Goal: Task Accomplishment & Management: Complete application form

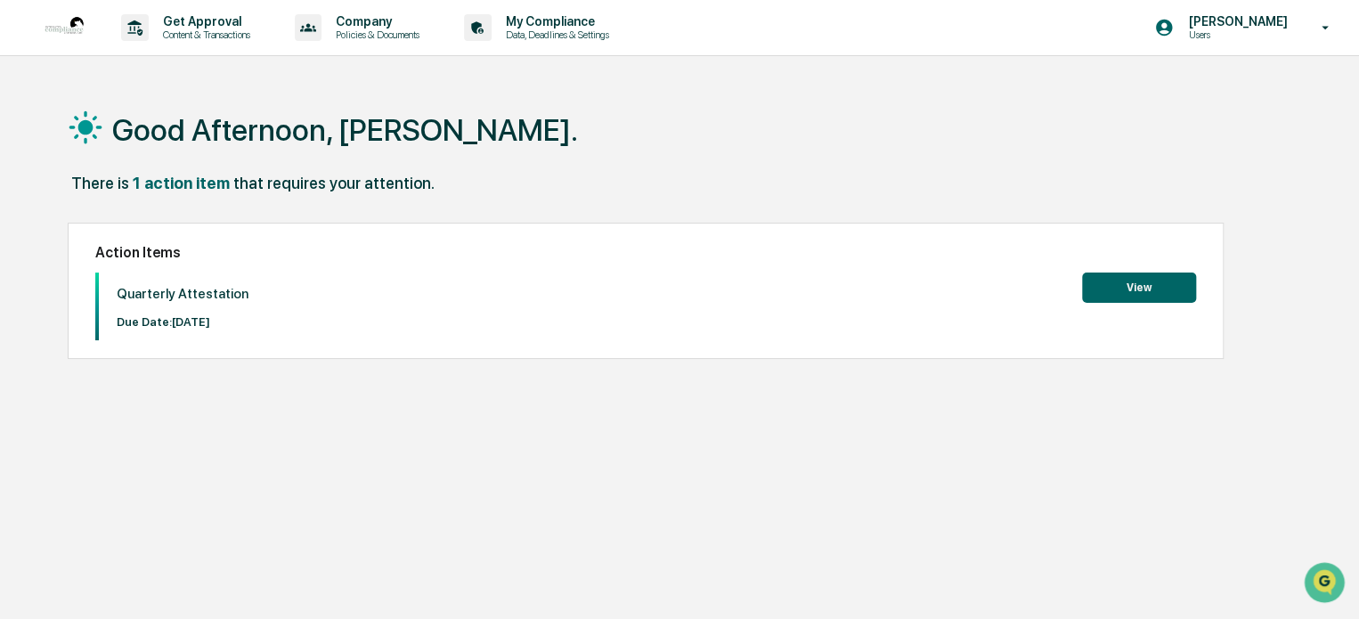
click at [1165, 291] on button "View" at bounding box center [1139, 288] width 114 height 30
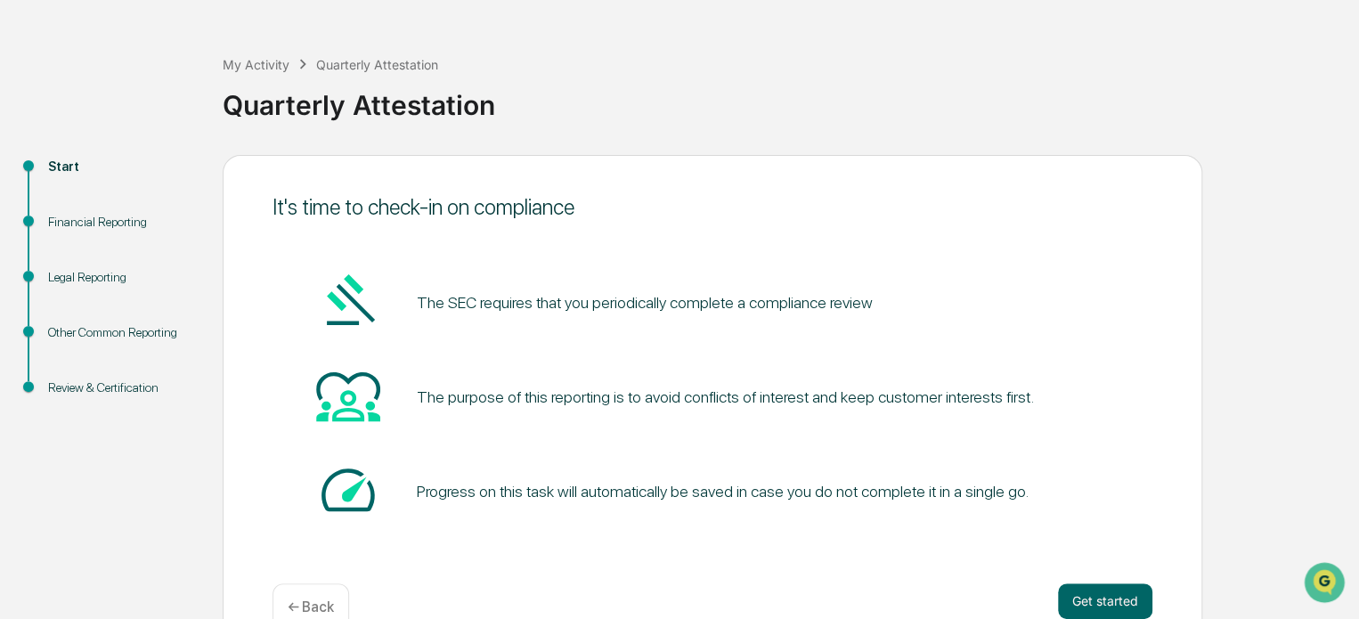
scroll to position [97, 0]
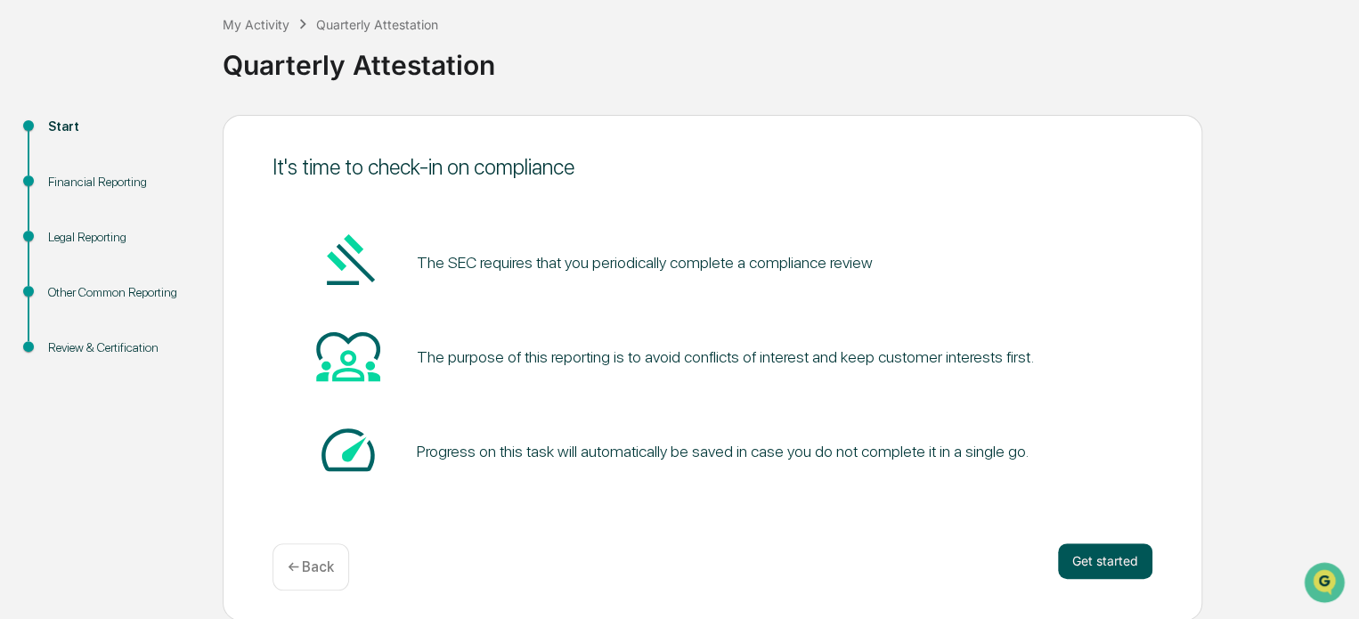
click at [1104, 569] on button "Get started" at bounding box center [1105, 561] width 94 height 36
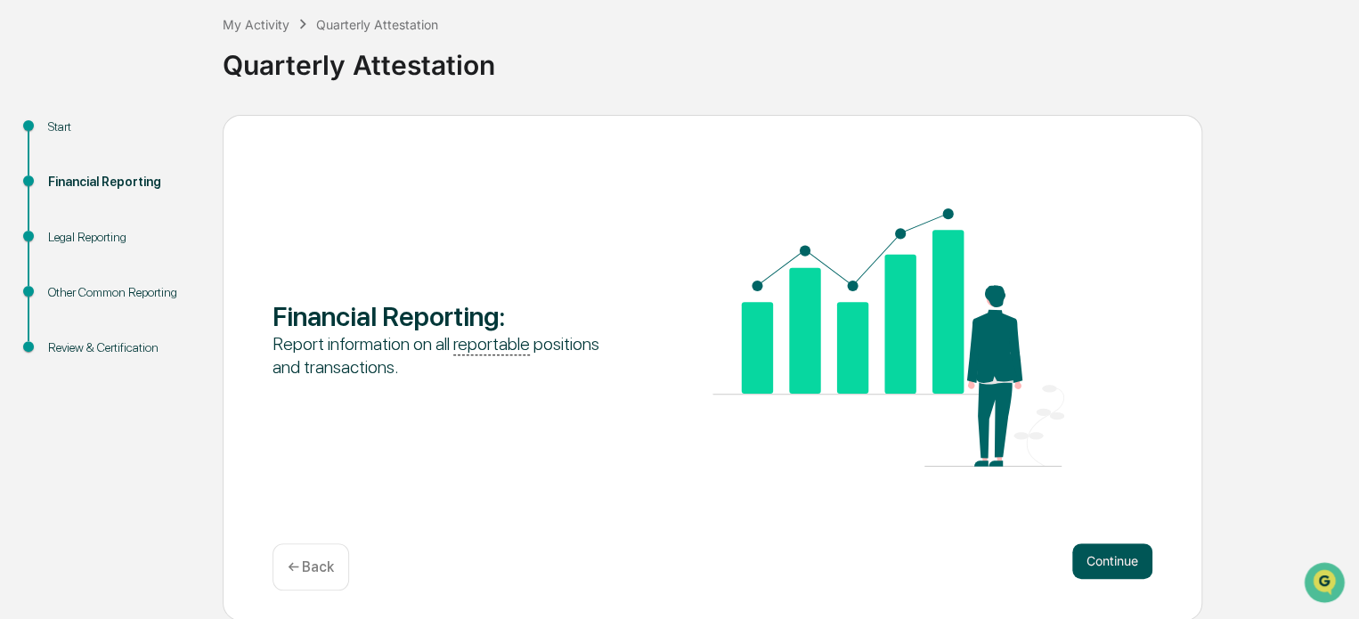
click at [1108, 569] on button "Continue" at bounding box center [1112, 561] width 80 height 36
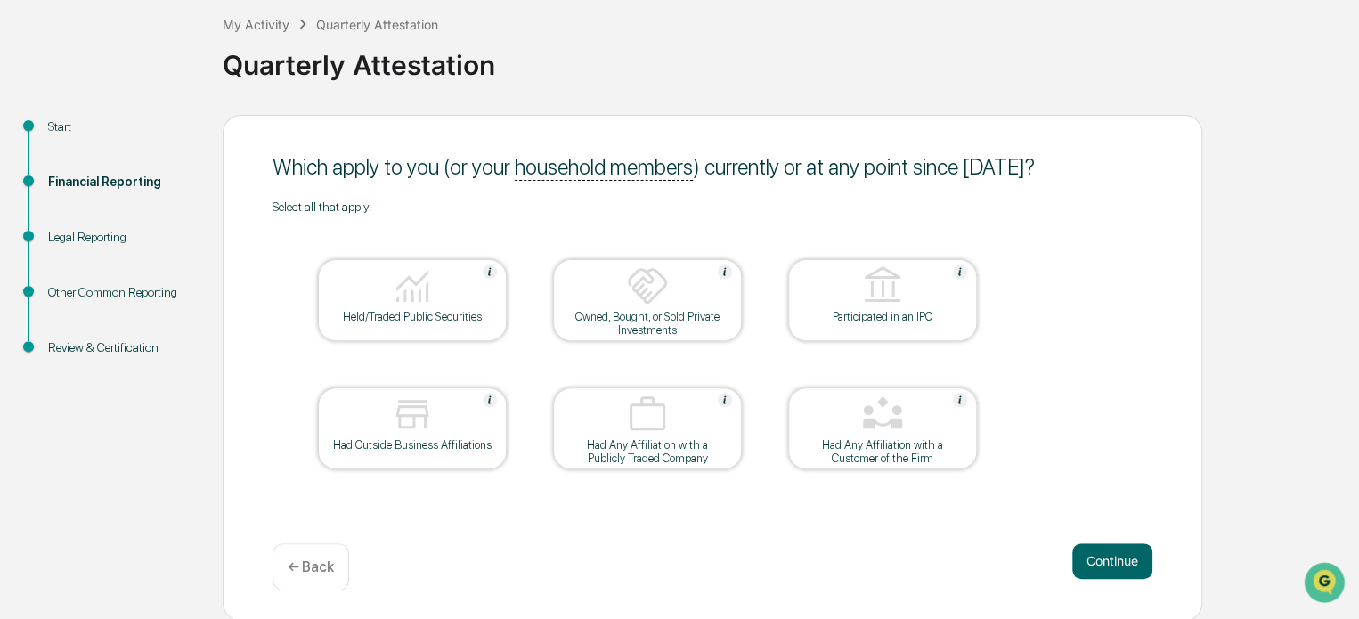
click at [443, 277] on div at bounding box center [412, 287] width 178 height 45
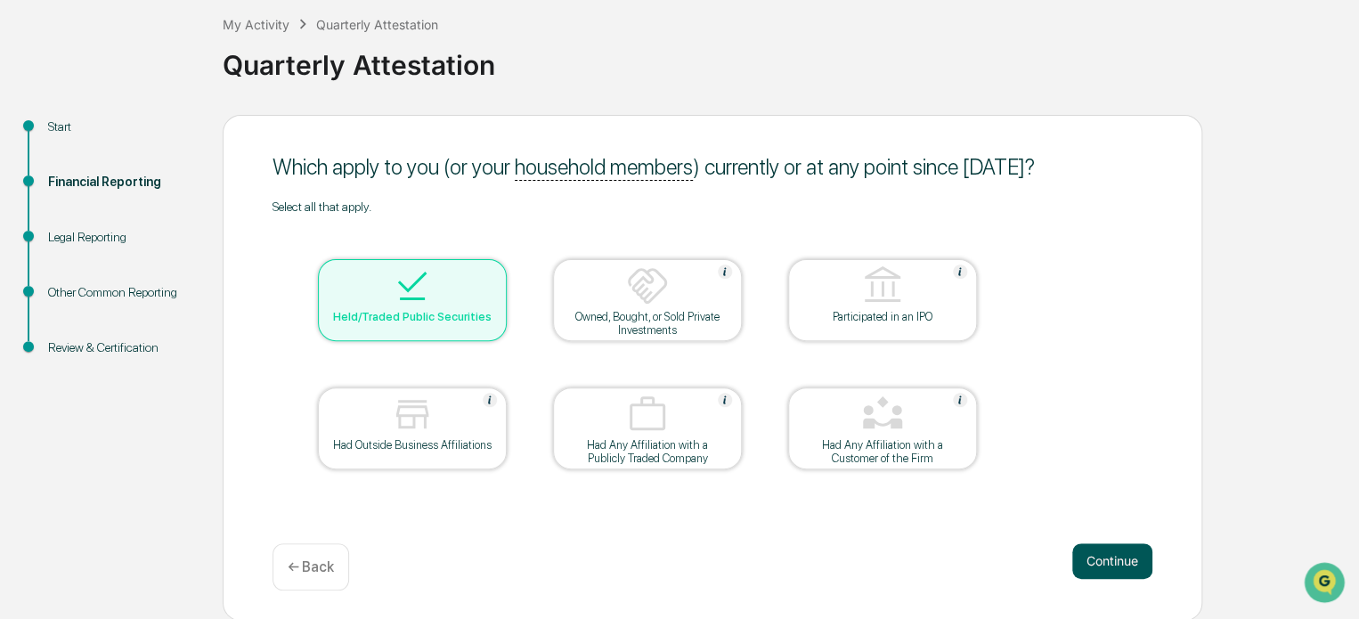
click at [1096, 560] on button "Continue" at bounding box center [1112, 561] width 80 height 36
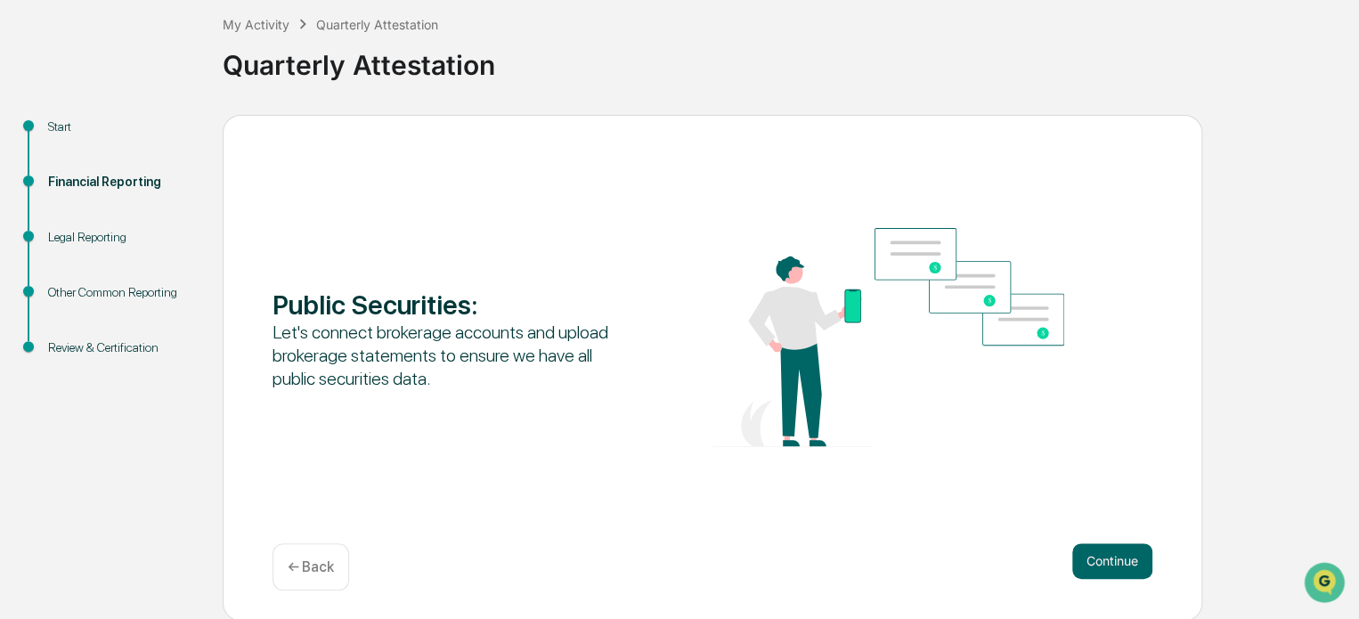
click at [1096, 560] on button "Continue" at bounding box center [1112, 561] width 80 height 36
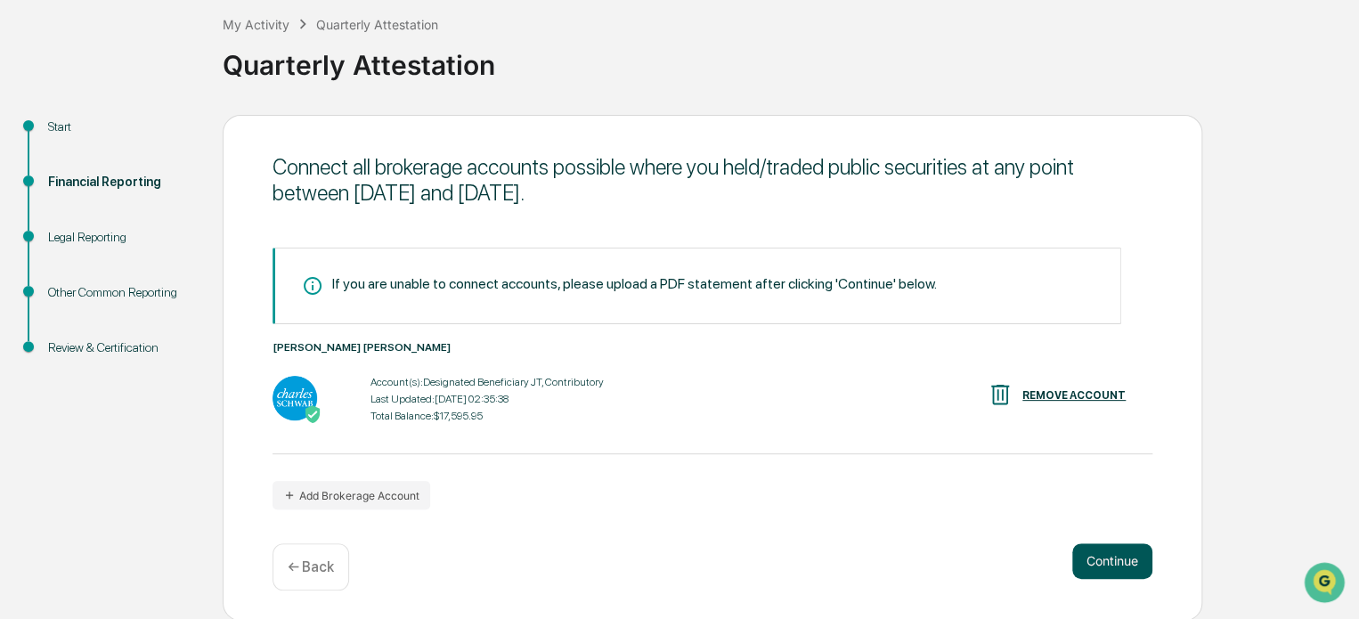
click at [1092, 566] on button "Continue" at bounding box center [1112, 561] width 80 height 36
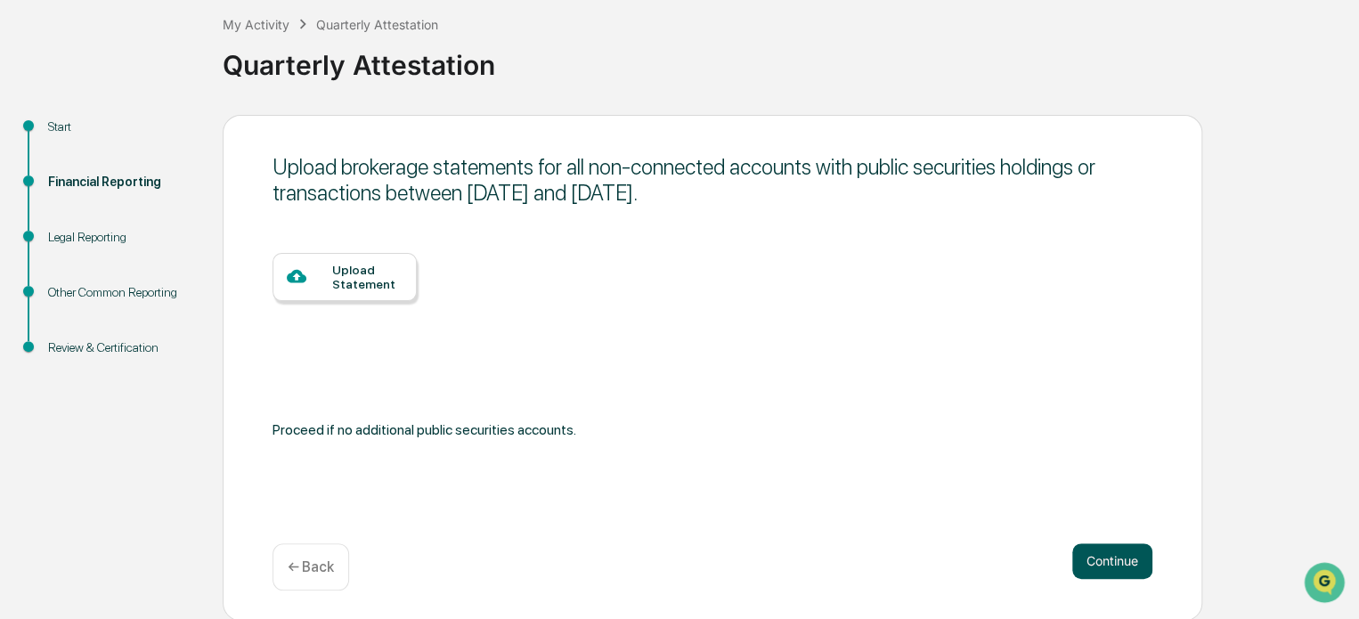
click at [1092, 566] on button "Continue" at bounding box center [1112, 561] width 80 height 36
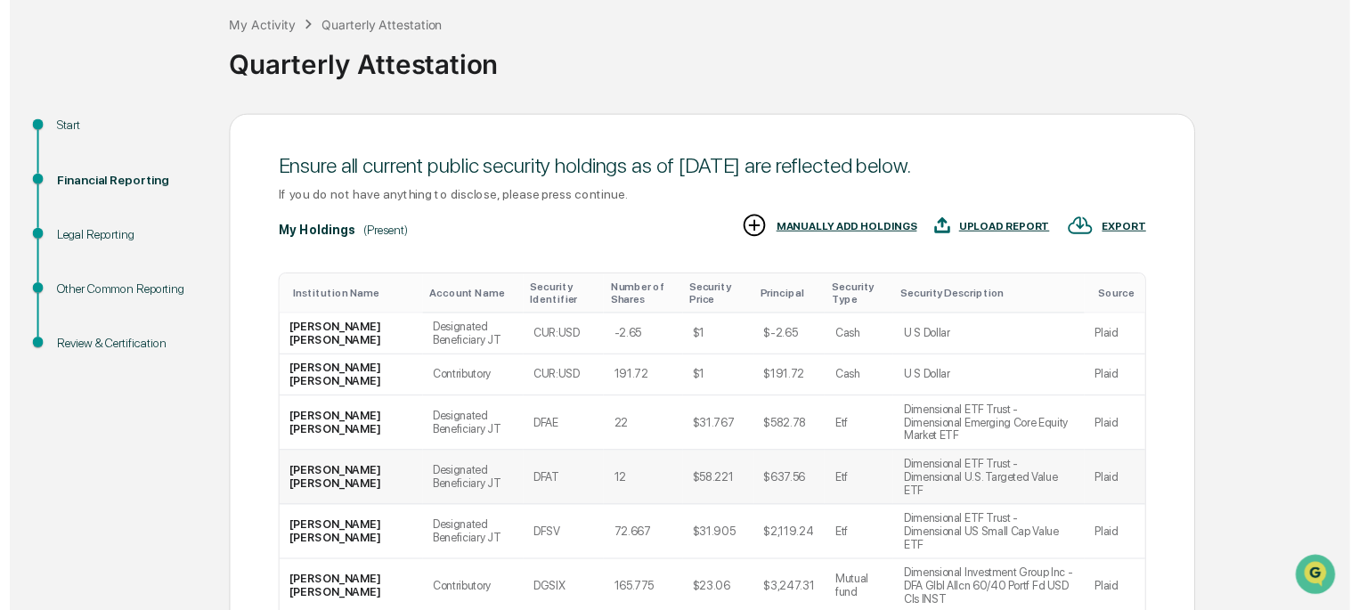
scroll to position [257, 0]
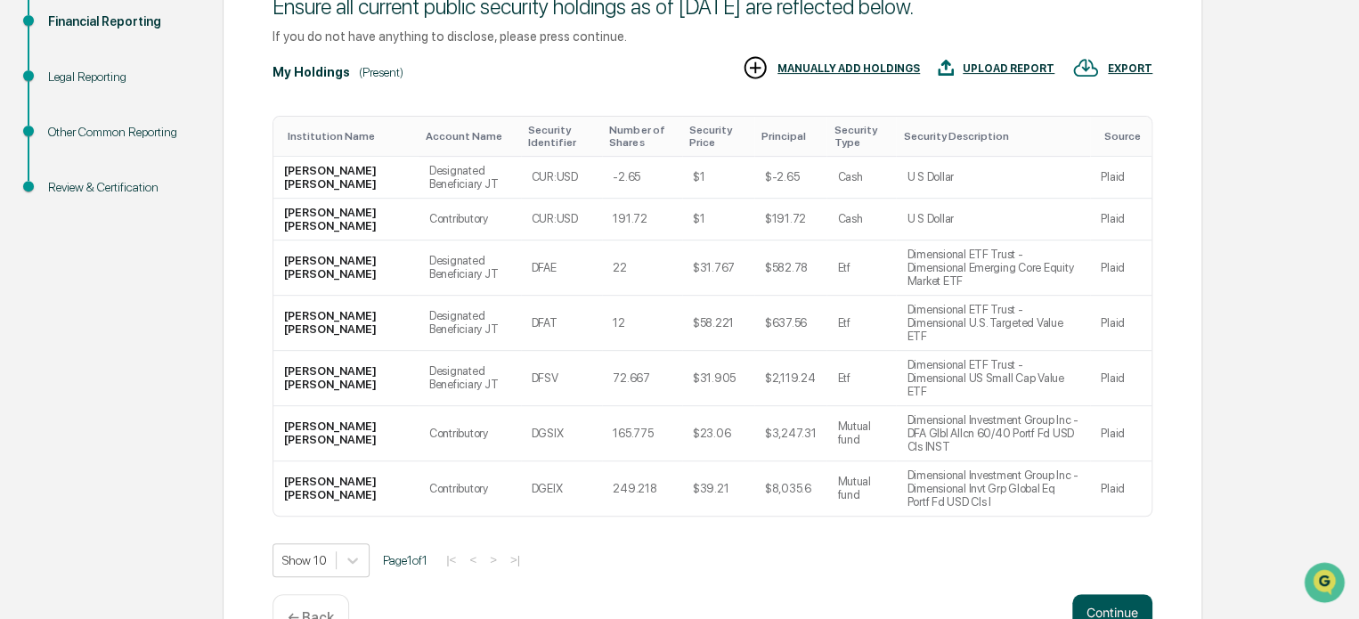
click at [1128, 594] on button "Continue" at bounding box center [1112, 612] width 80 height 36
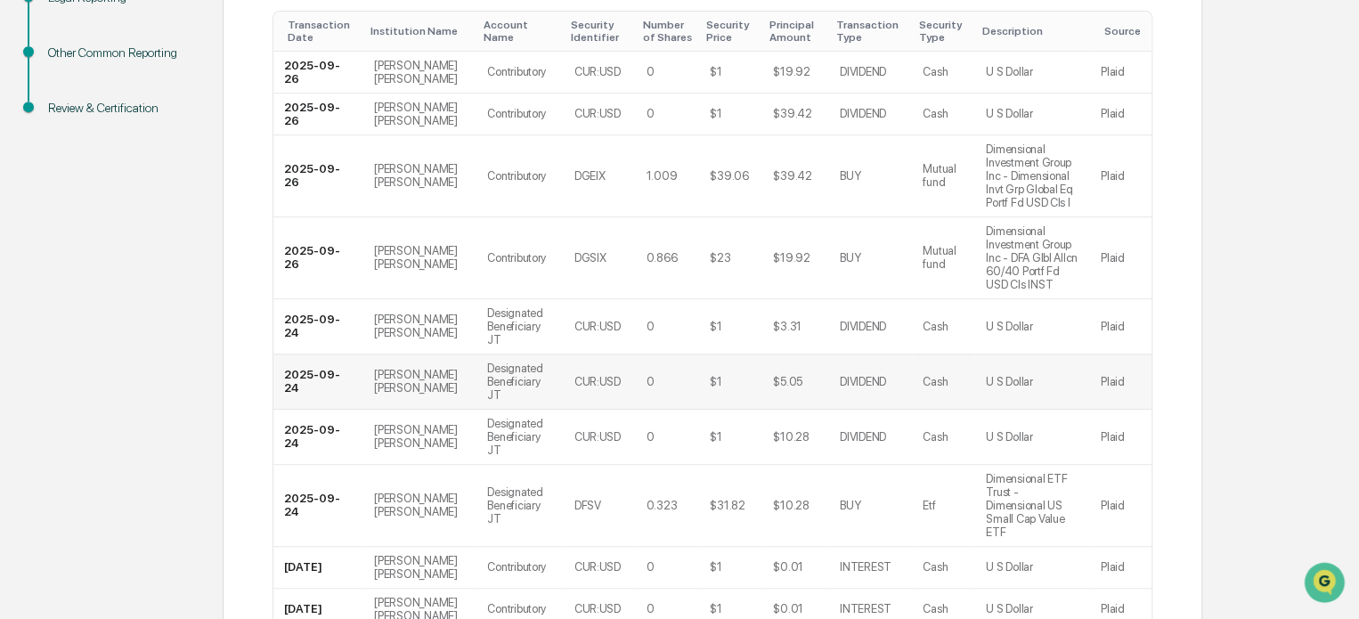
scroll to position [438, 0]
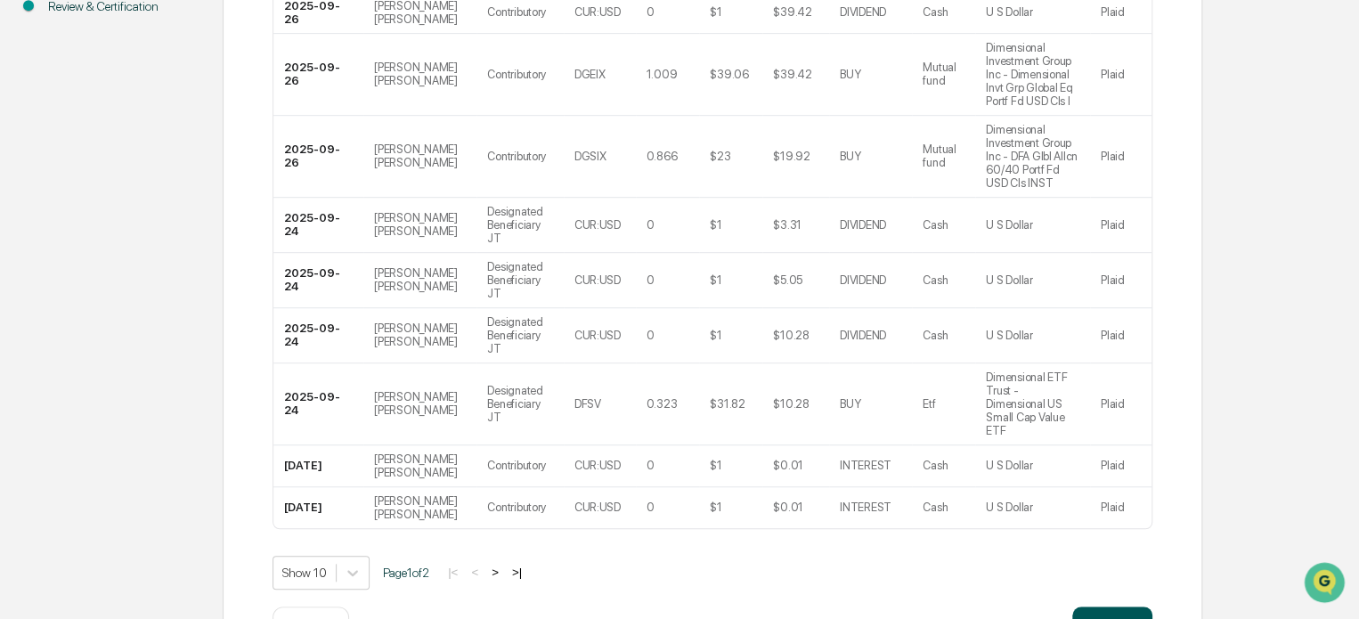
click at [1109, 607] on button "Continue" at bounding box center [1112, 625] width 80 height 36
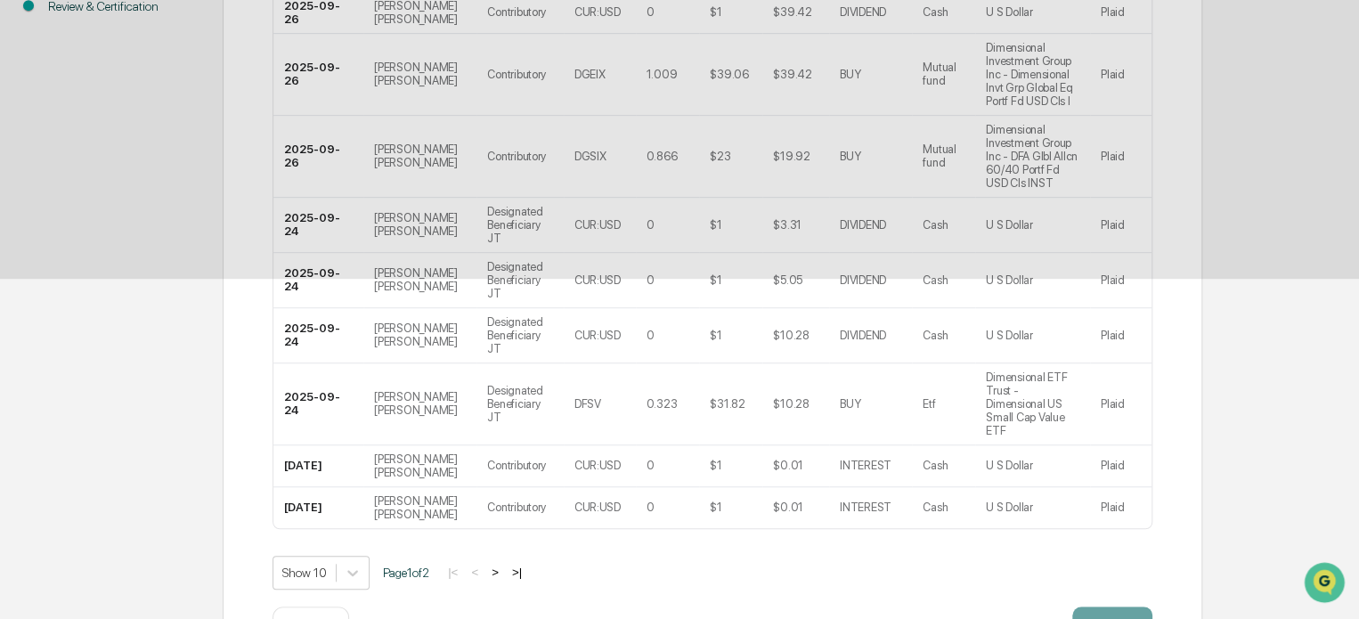
scroll to position [97, 0]
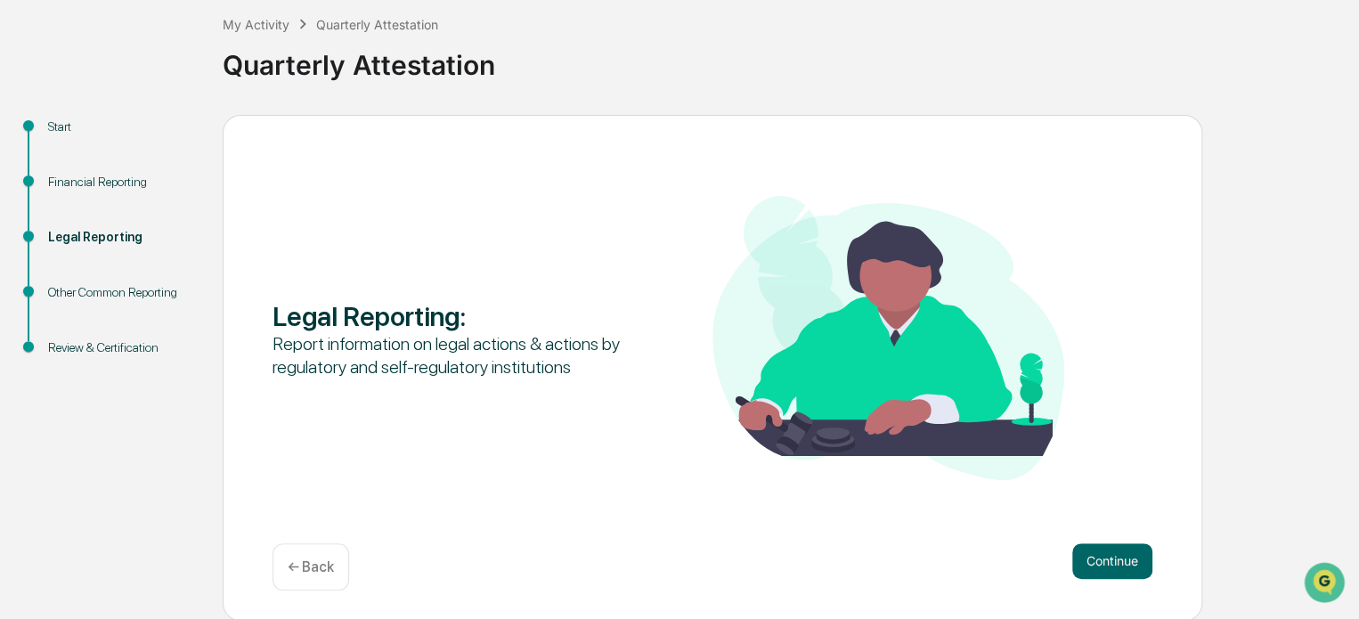
click at [1109, 555] on button "Continue" at bounding box center [1112, 561] width 80 height 36
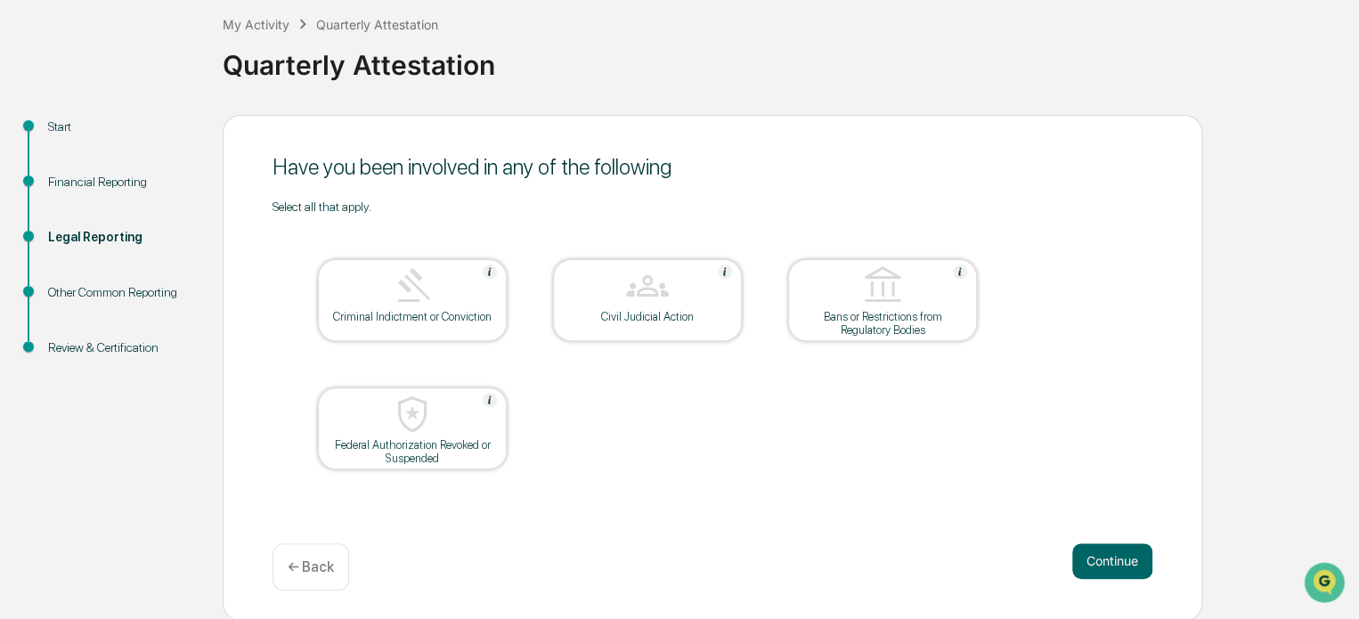
click at [1109, 555] on button "Continue" at bounding box center [1112, 561] width 80 height 36
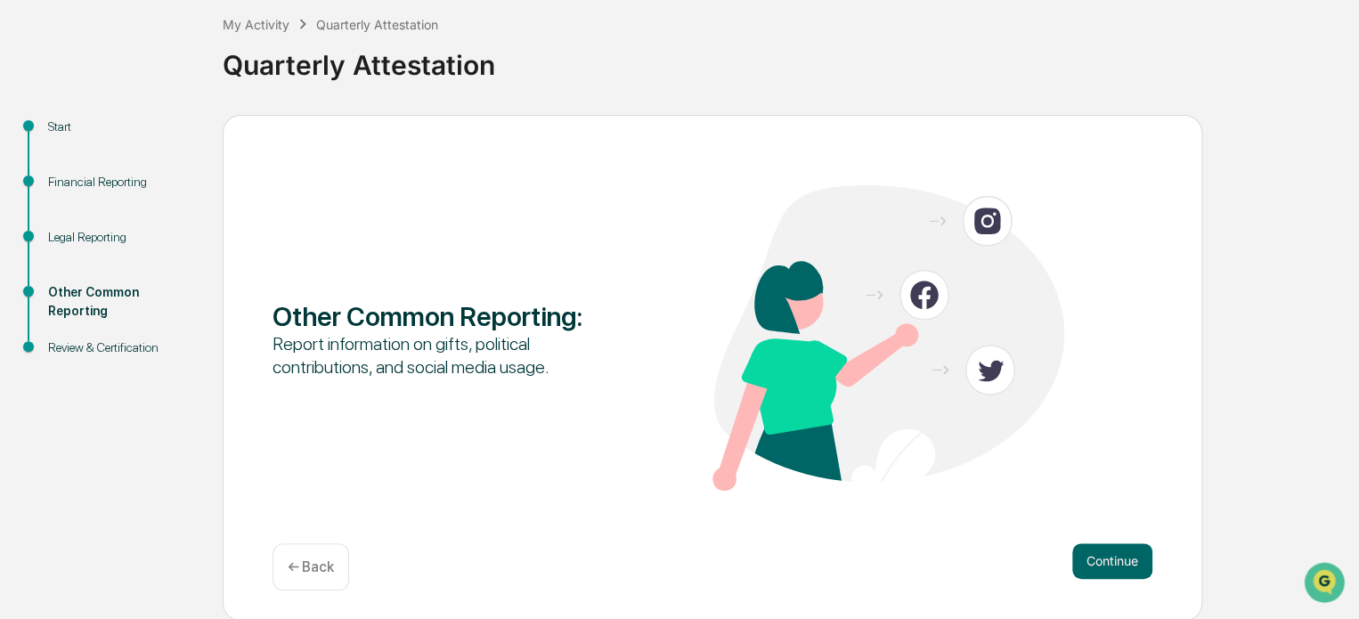
click at [1109, 555] on button "Continue" at bounding box center [1112, 561] width 80 height 36
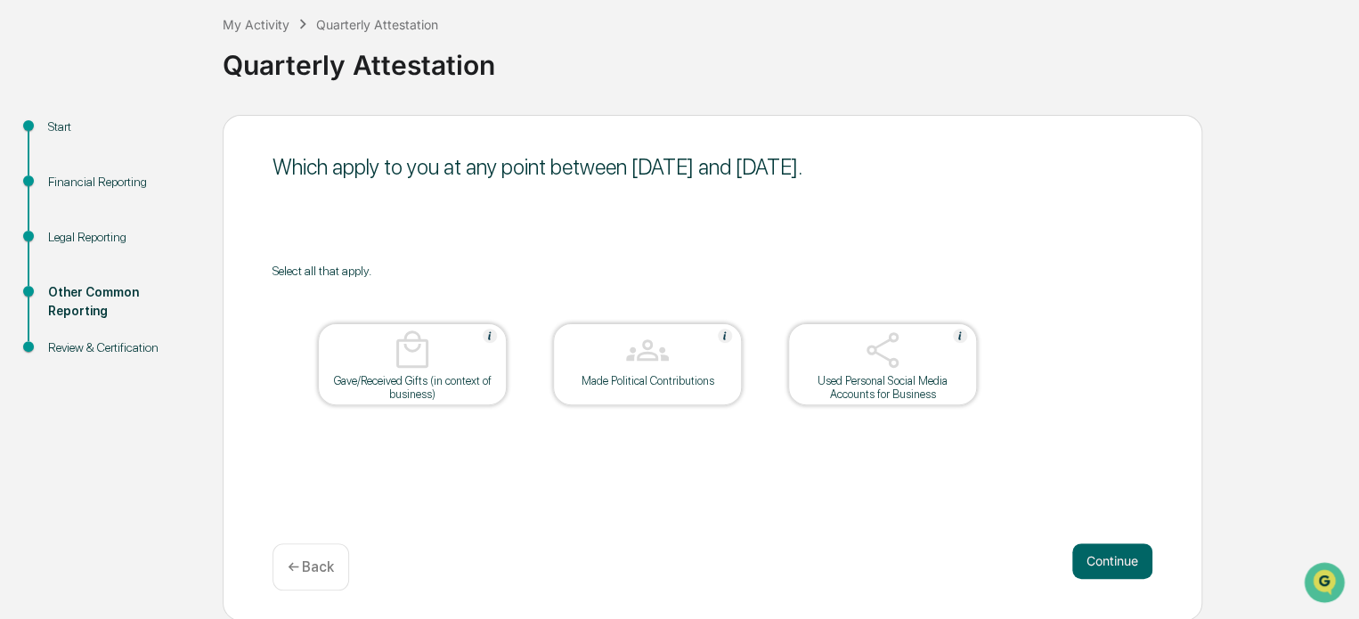
click at [929, 398] on div "Used Personal Social Media Accounts for Business" at bounding box center [883, 387] width 160 height 27
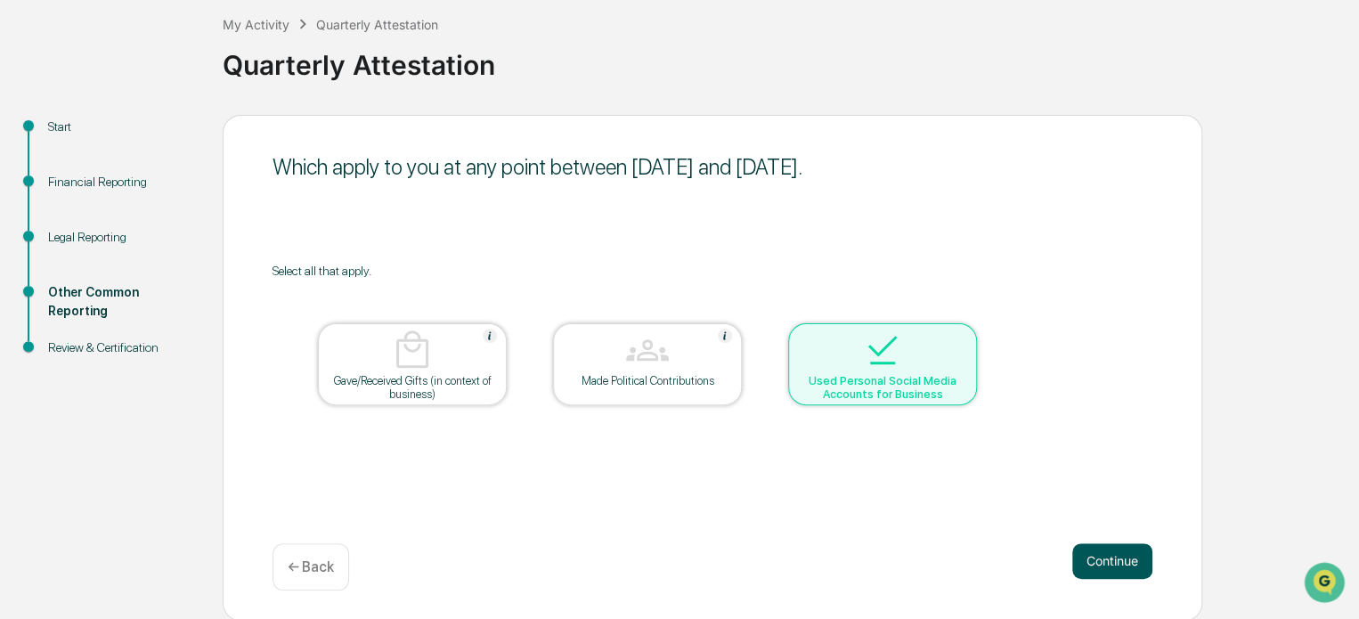
click at [1137, 562] on button "Continue" at bounding box center [1112, 561] width 80 height 36
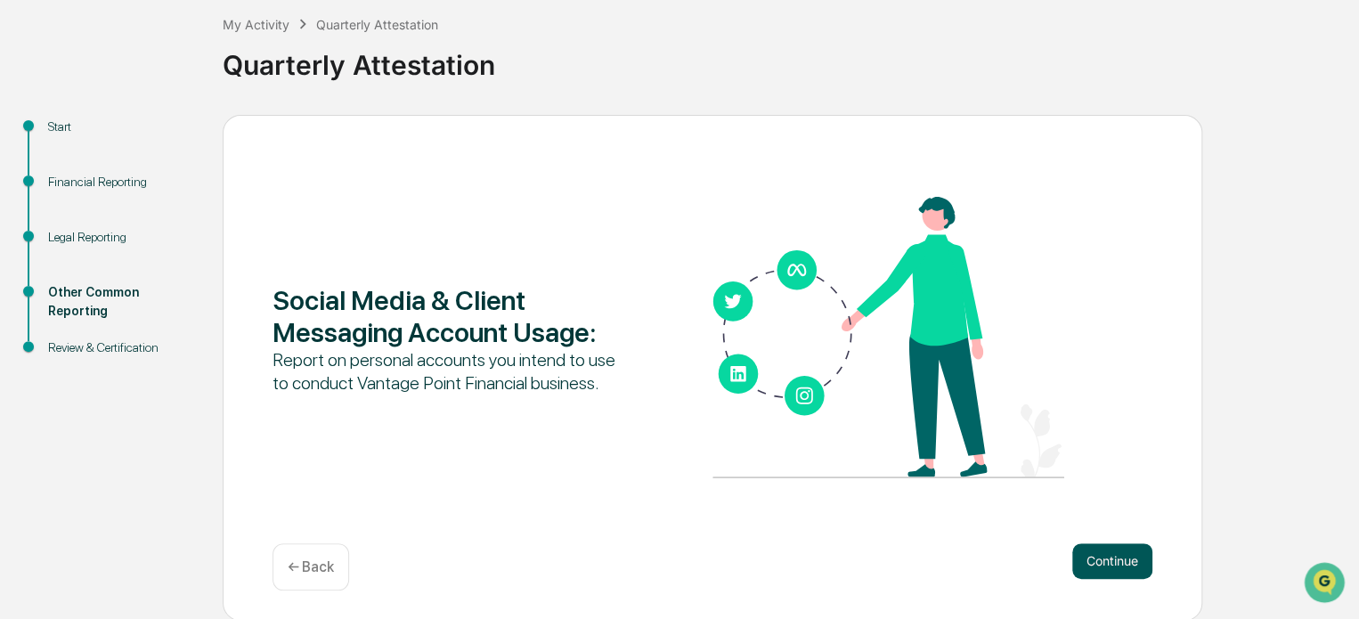
click at [1099, 557] on button "Continue" at bounding box center [1112, 561] width 80 height 36
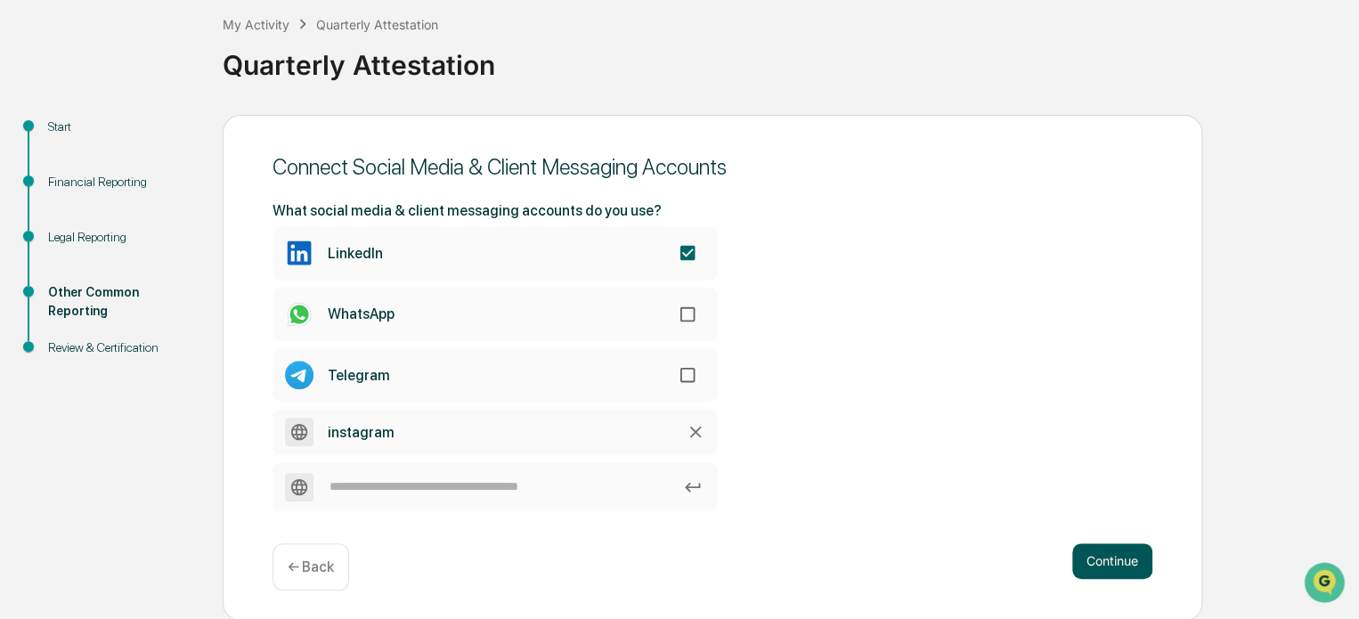
click at [1121, 558] on button "Continue" at bounding box center [1112, 561] width 80 height 36
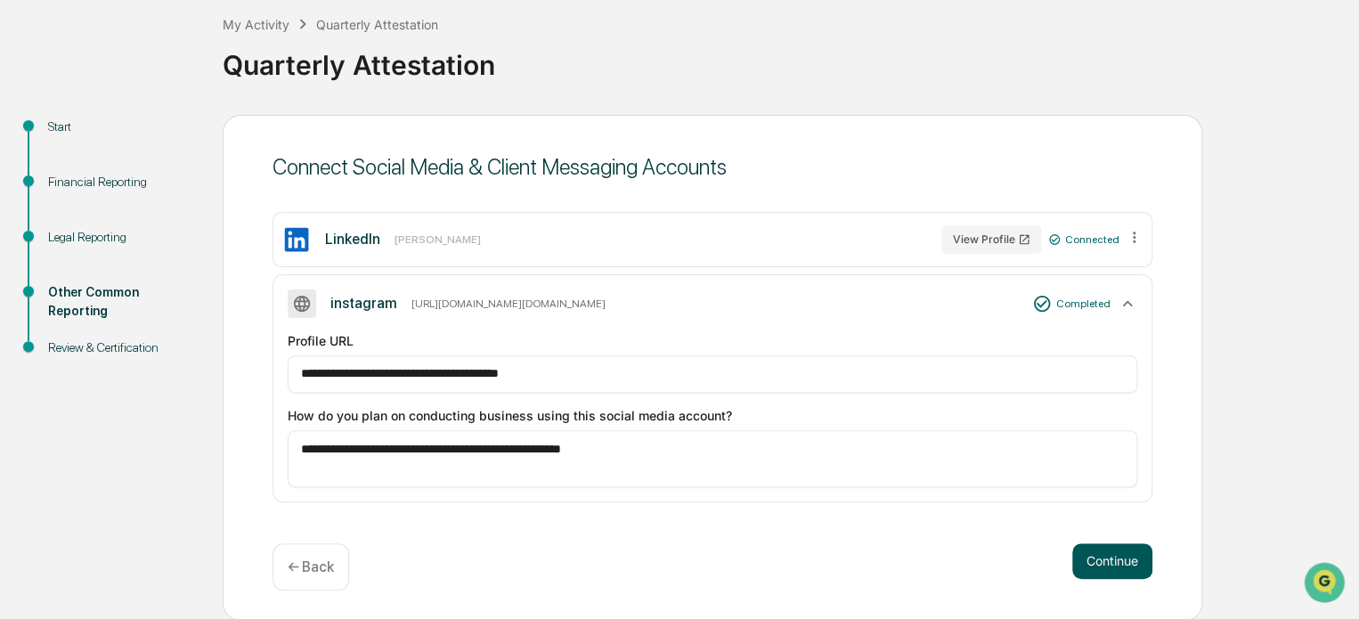
click at [1121, 558] on button "Continue" at bounding box center [1112, 561] width 80 height 36
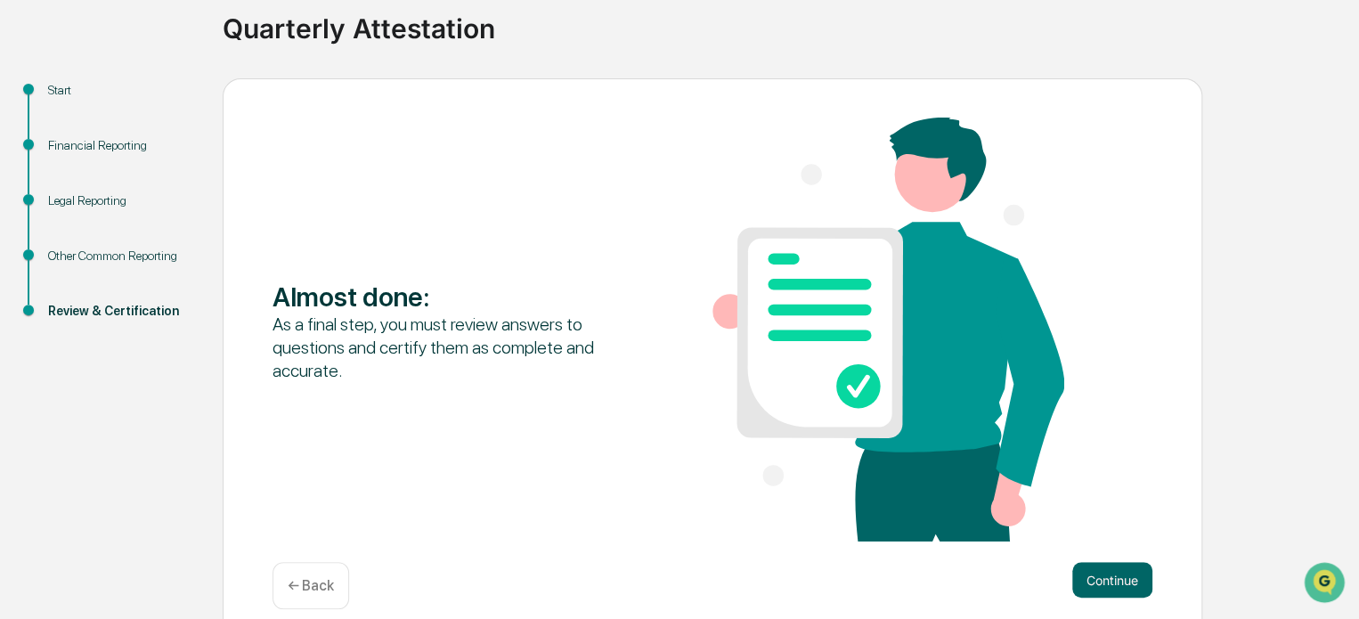
scroll to position [153, 0]
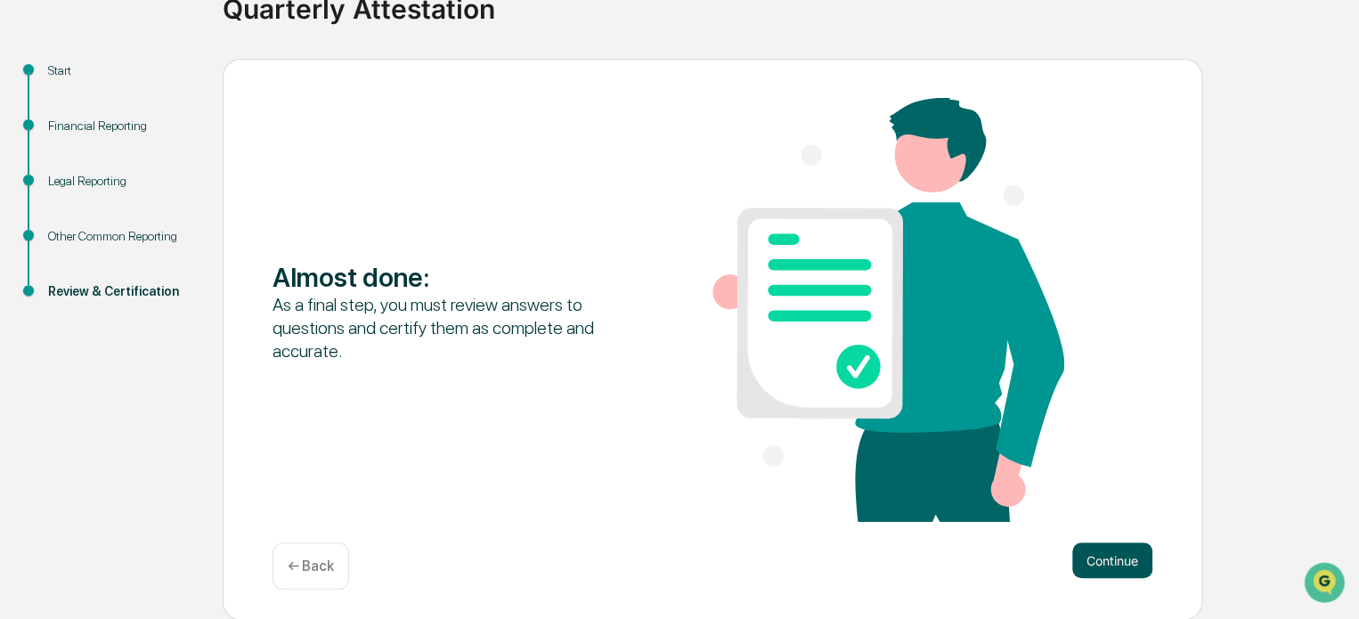
click at [1133, 549] on button "Continue" at bounding box center [1112, 560] width 80 height 36
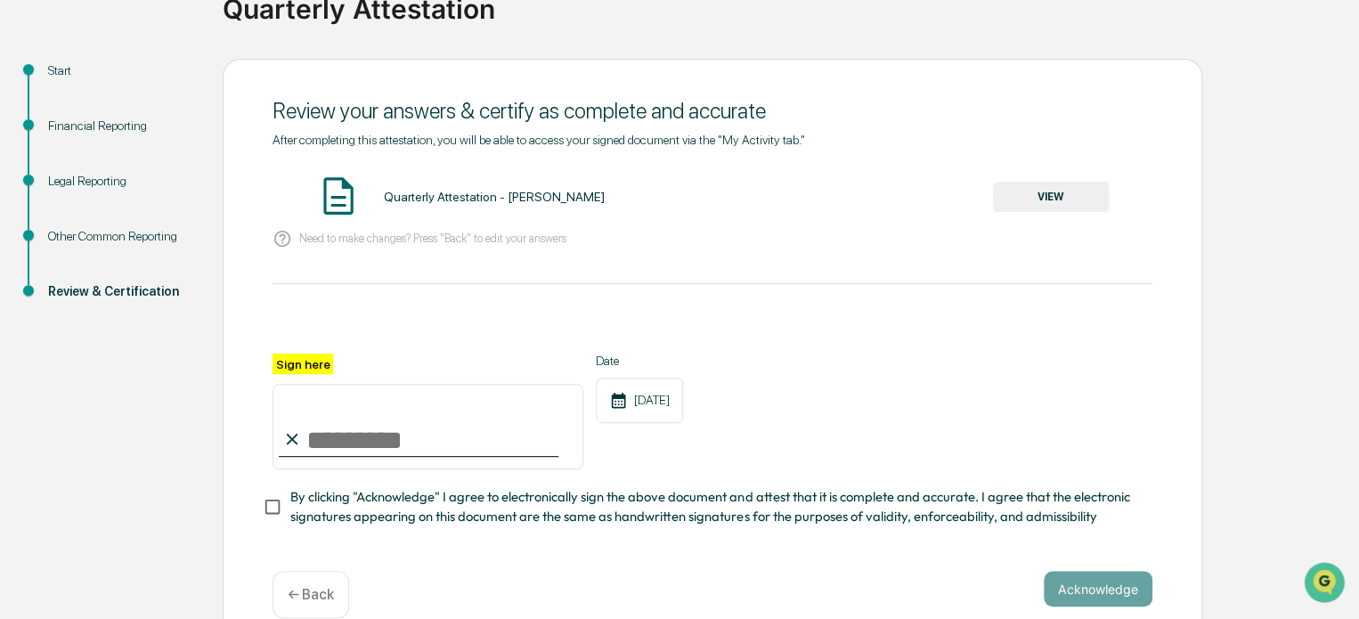
click at [342, 437] on input "Sign here" at bounding box center [428, 427] width 311 height 86
type input "**********"
click at [802, 442] on div "**********" at bounding box center [713, 412] width 880 height 116
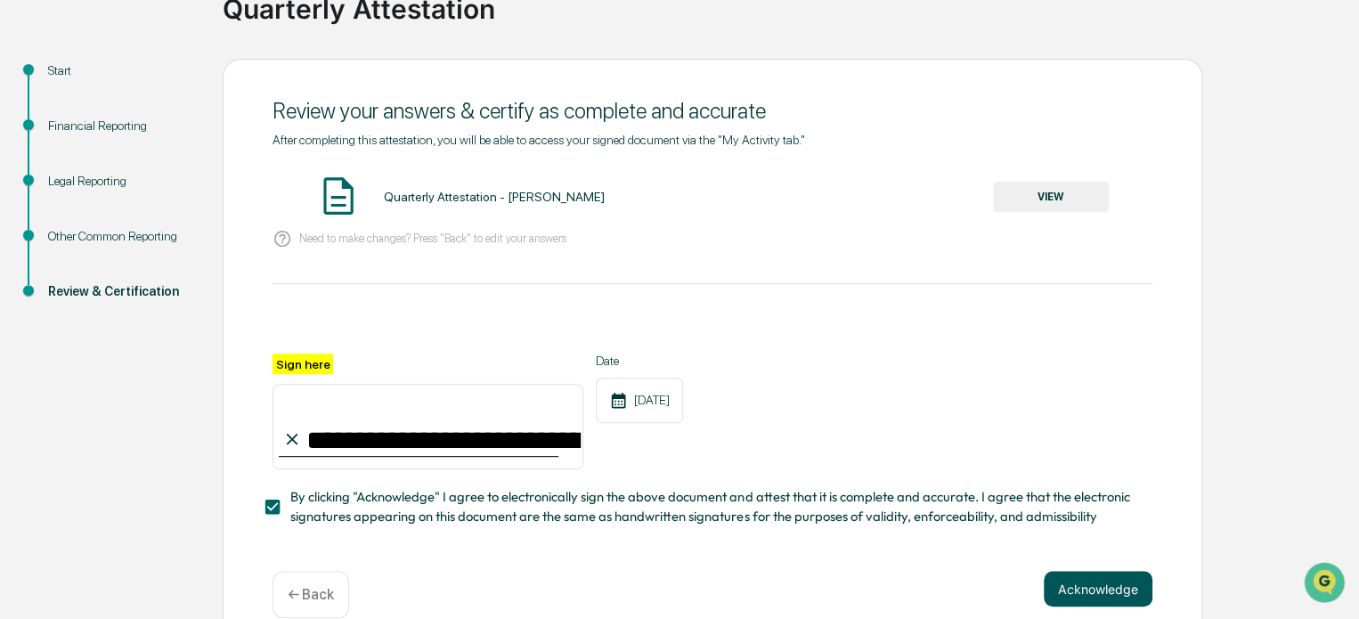
click at [1087, 601] on button "Acknowledge" at bounding box center [1098, 589] width 109 height 36
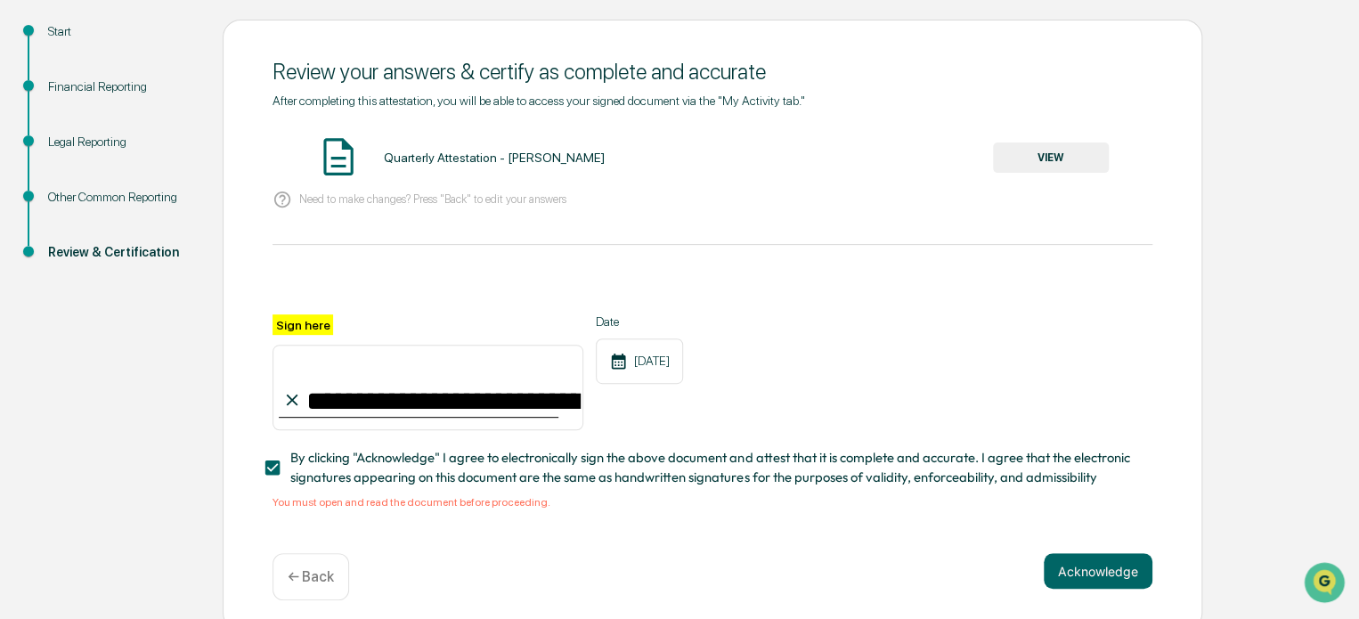
scroll to position [210, 0]
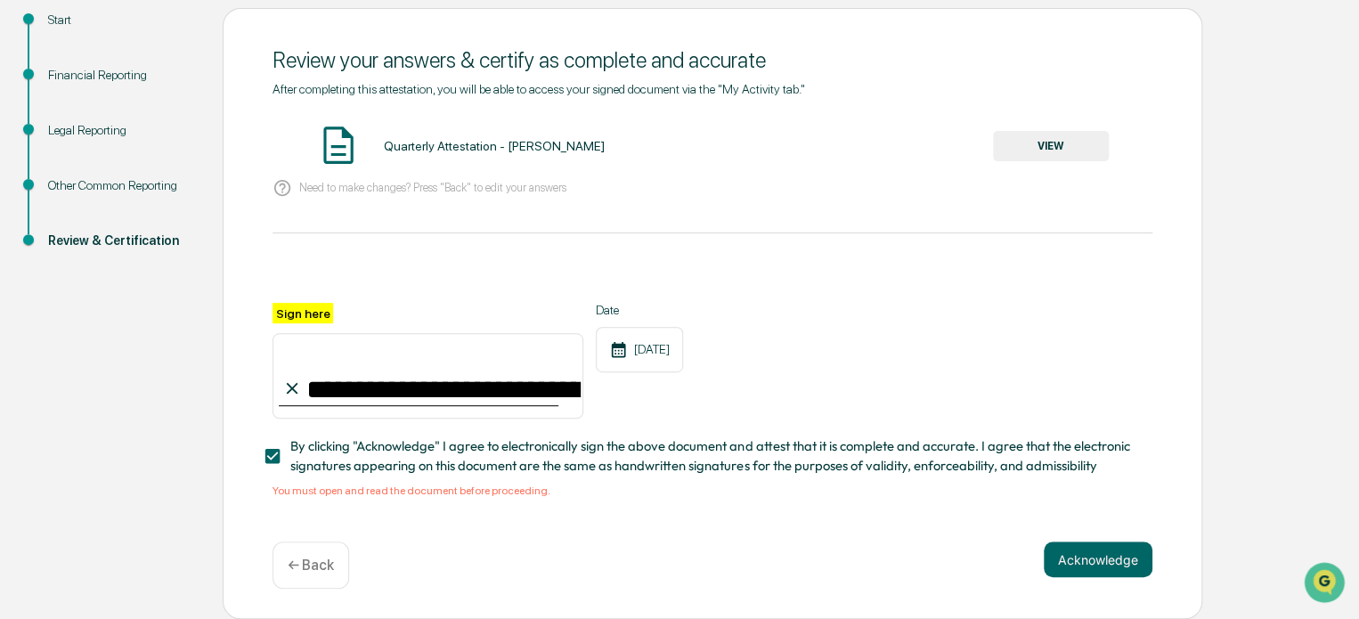
click at [303, 484] on div "**********" at bounding box center [713, 400] width 880 height 194
click at [467, 475] on span "By clicking "Acknowledge" I agree to electronically sign the above document and…" at bounding box center [714, 456] width 848 height 40
click at [1071, 144] on button "VIEW" at bounding box center [1051, 146] width 116 height 30
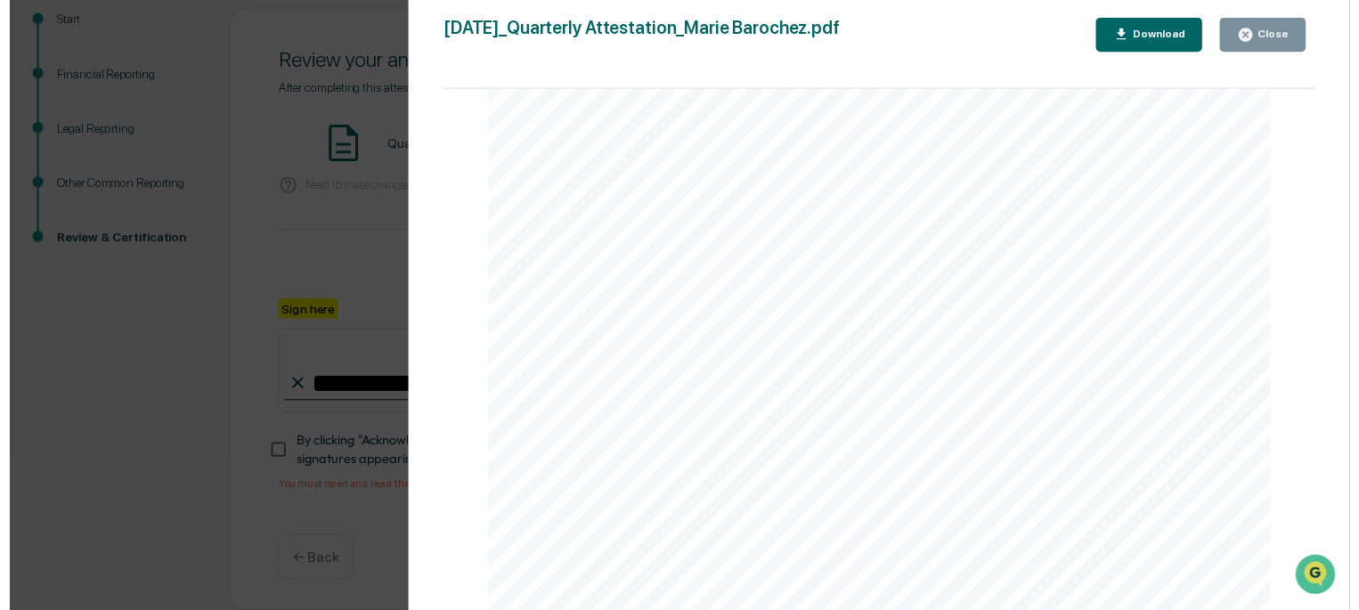
scroll to position [5365, 0]
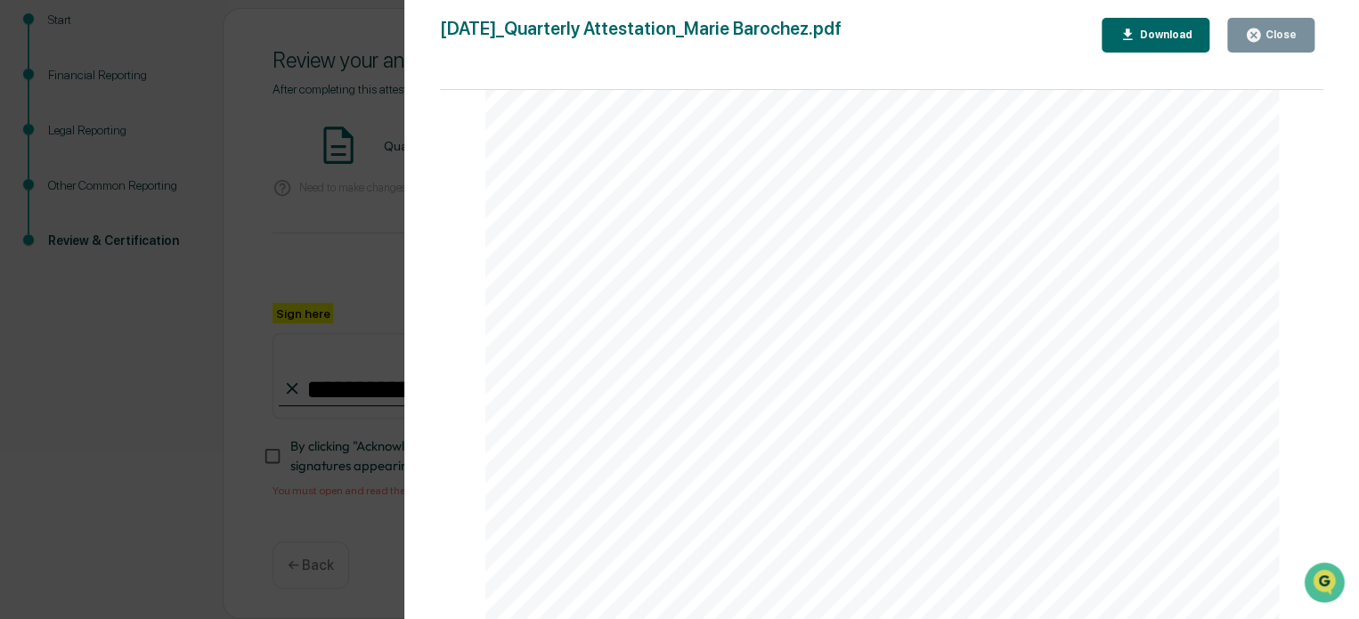
click at [1290, 33] on div "Close" at bounding box center [1279, 35] width 35 height 12
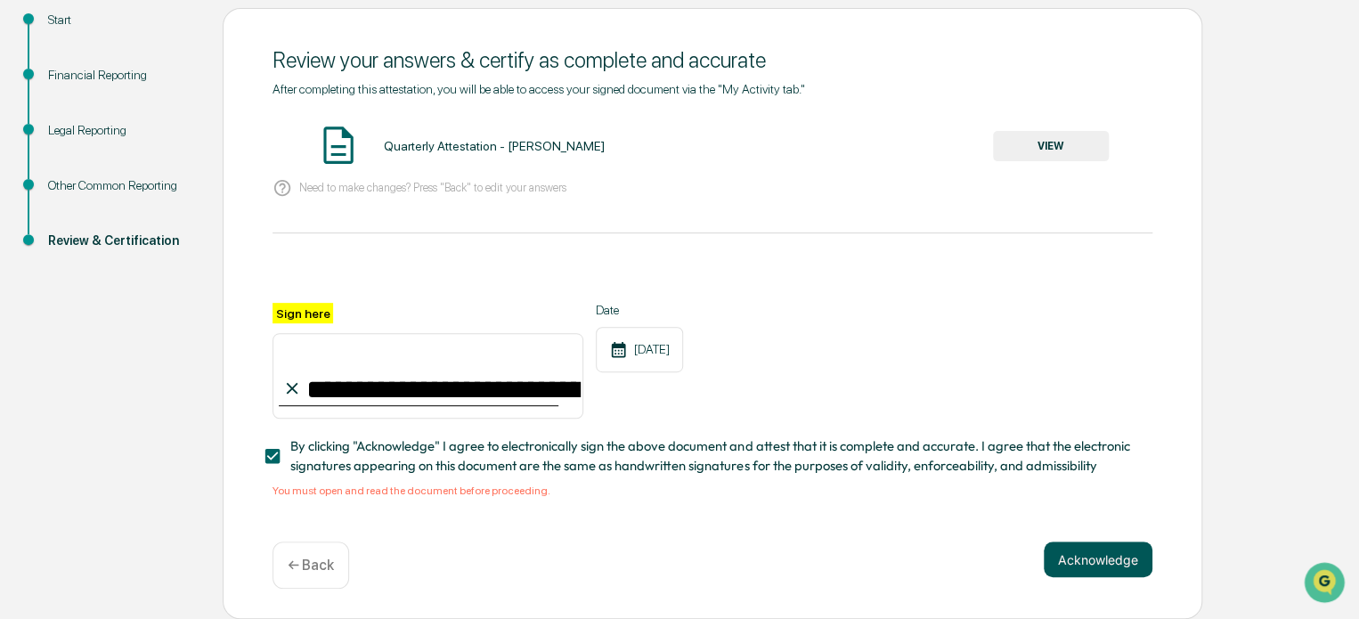
click at [1120, 555] on button "Acknowledge" at bounding box center [1098, 560] width 109 height 36
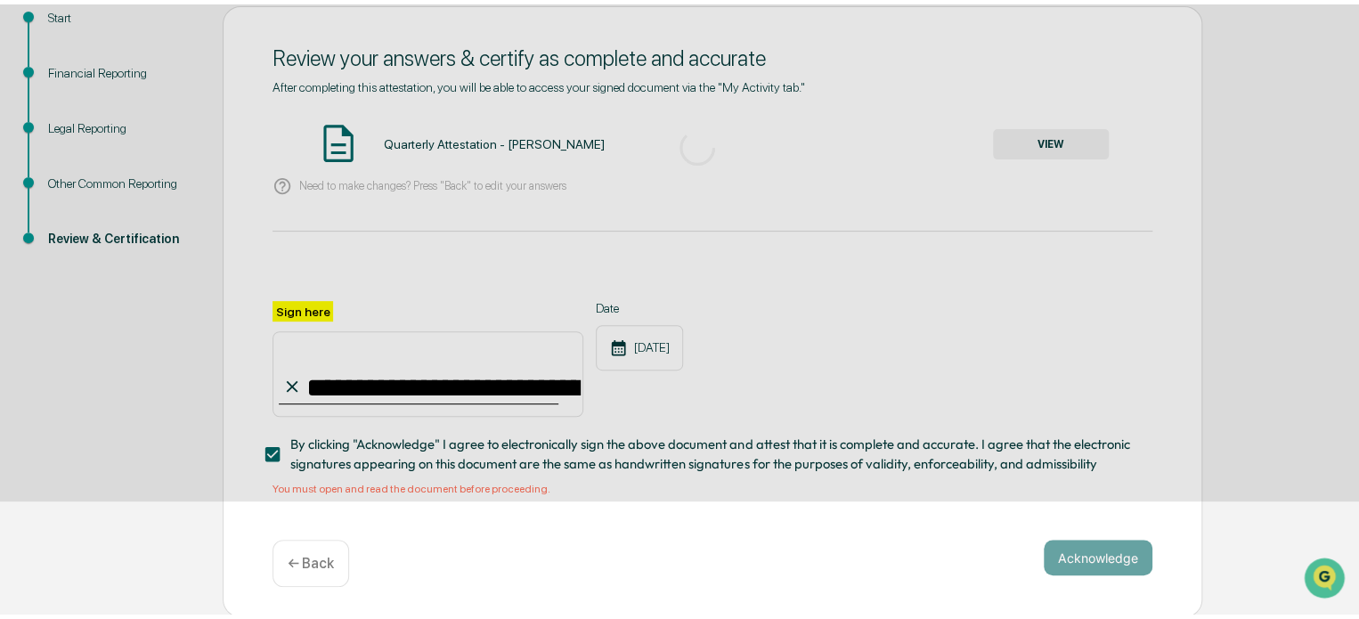
scroll to position [97, 0]
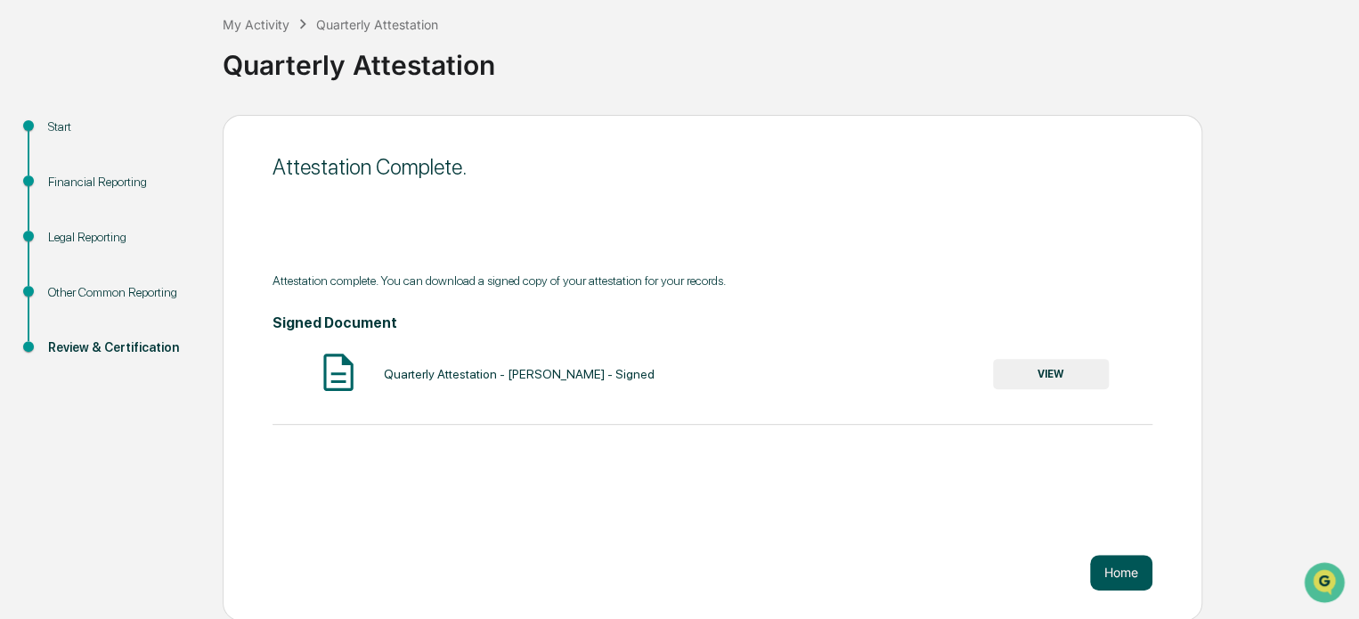
click at [1110, 569] on button "Home" at bounding box center [1121, 573] width 62 height 36
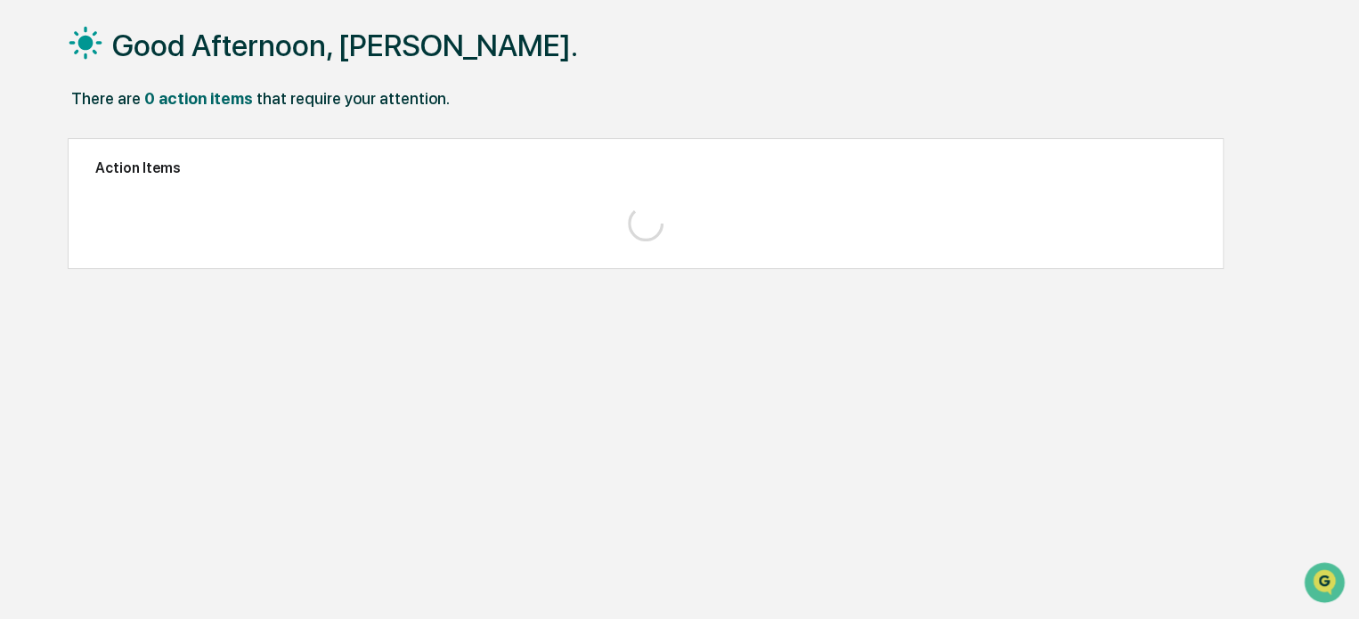
scroll to position [85, 0]
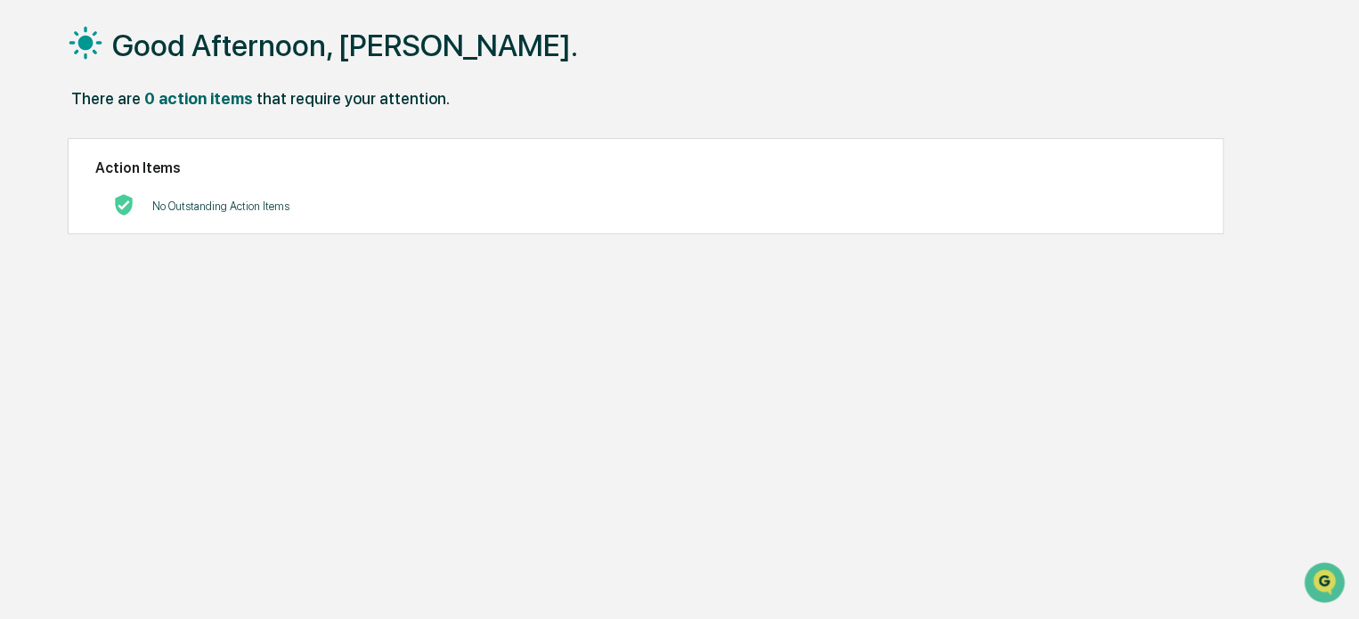
click at [366, 428] on div "Good Afternoon, [PERSON_NAME]. There are 0 action items that require your atten…" at bounding box center [679, 309] width 1276 height 619
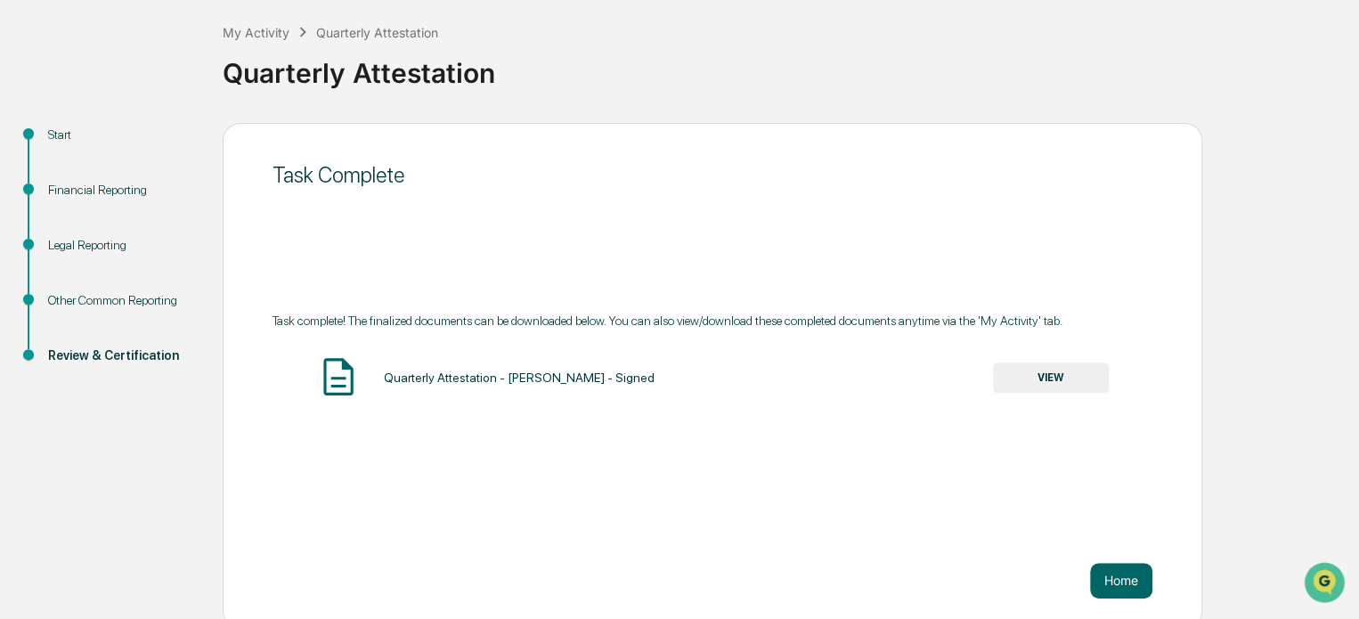
scroll to position [97, 0]
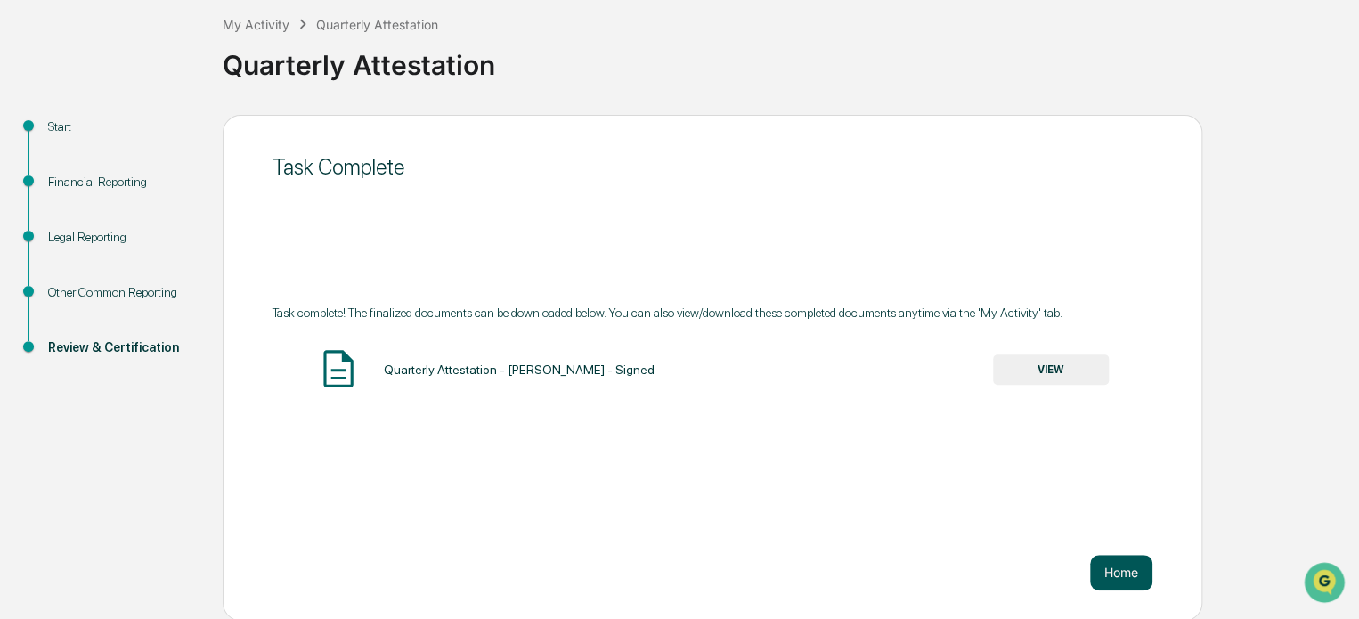
click at [1121, 566] on button "Home" at bounding box center [1121, 573] width 62 height 36
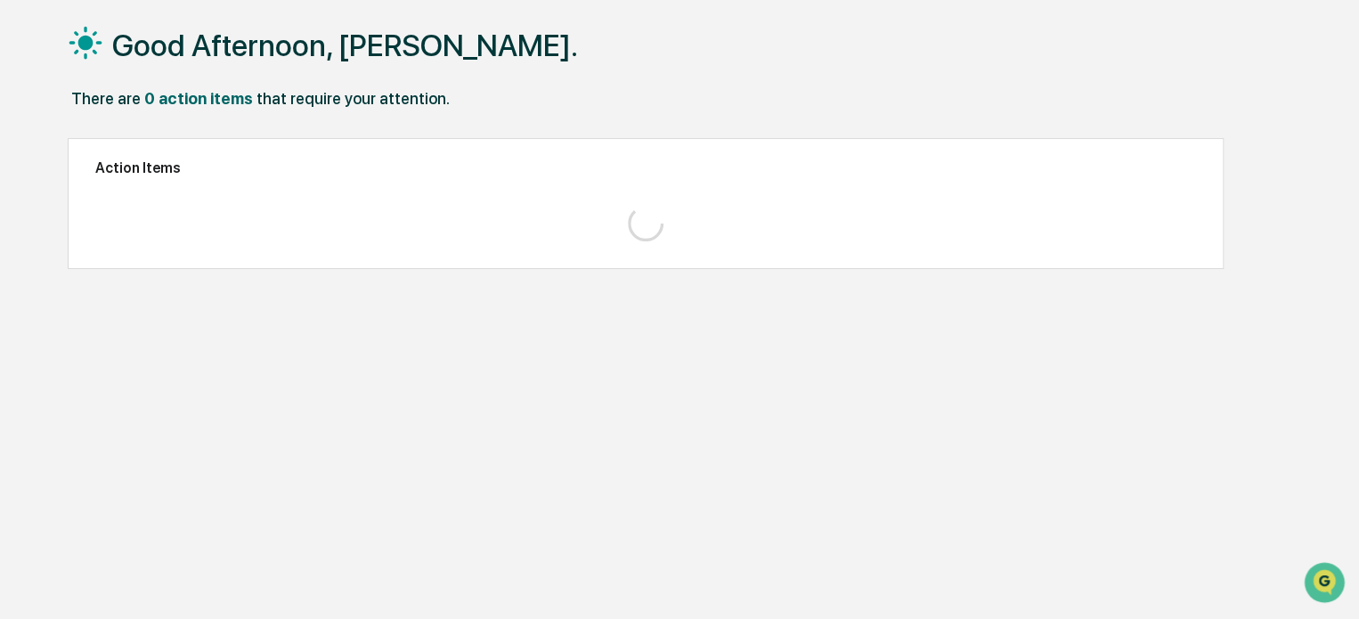
scroll to position [85, 0]
